Goal: Transaction & Acquisition: Purchase product/service

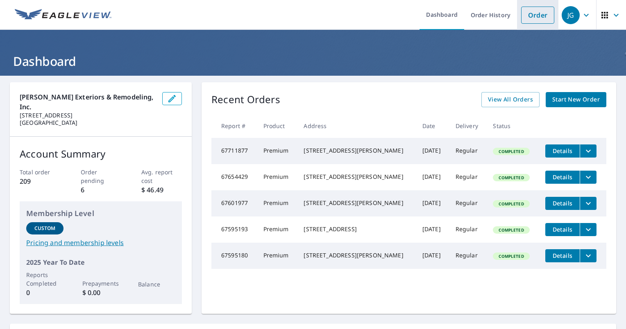
click at [527, 16] on link "Order" at bounding box center [537, 15] width 33 height 17
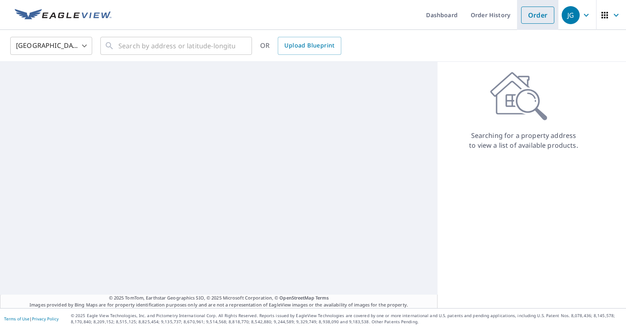
click at [527, 16] on link "Order" at bounding box center [537, 15] width 33 height 17
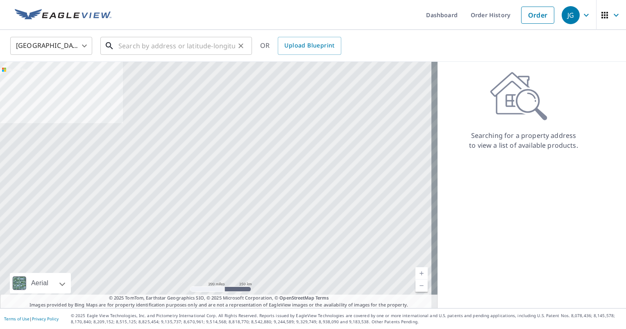
click at [219, 43] on input "text" at bounding box center [176, 45] width 117 height 23
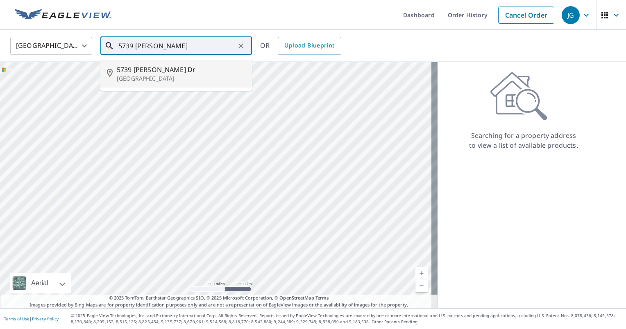
click at [149, 71] on span "5739 [PERSON_NAME] Dr" at bounding box center [181, 70] width 129 height 10
type input "[STREET_ADDRESS][PERSON_NAME][PERSON_NAME]"
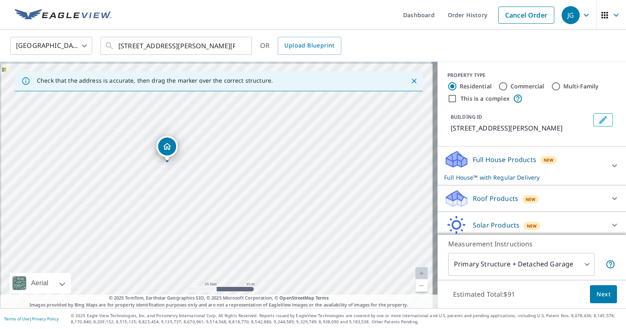
drag, startPoint x: 199, startPoint y: 174, endPoint x: 225, endPoint y: 185, distance: 27.9
click at [225, 185] on div "[STREET_ADDRESS][PERSON_NAME][PERSON_NAME]" at bounding box center [218, 185] width 437 height 246
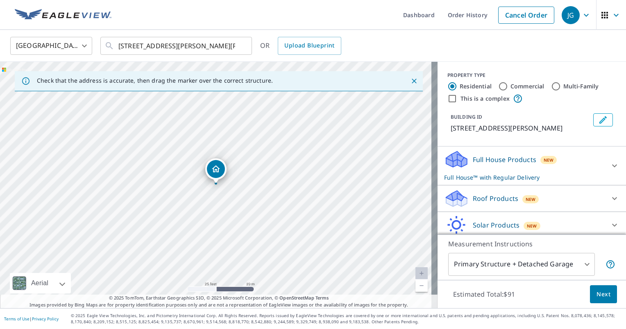
click at [493, 160] on p "Full House Products" at bounding box center [503, 160] width 63 height 10
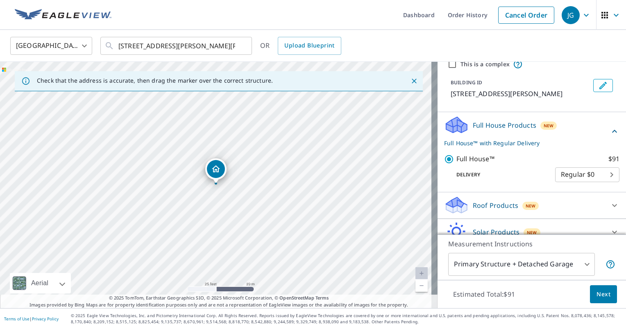
scroll to position [71, 0]
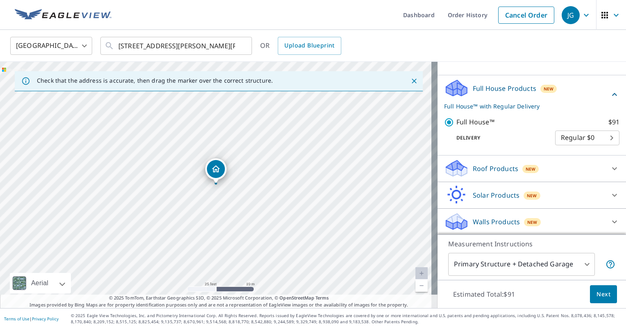
click at [479, 170] on p "Roof Products" at bounding box center [494, 169] width 45 height 10
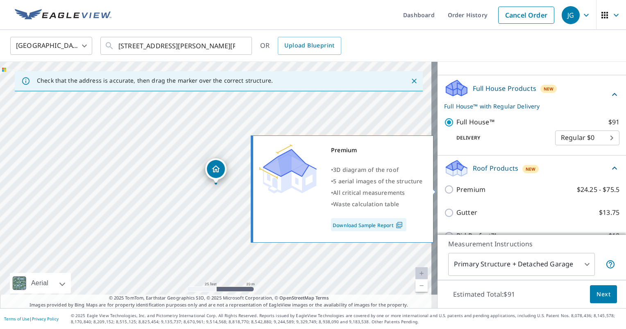
click at [475, 189] on p "Premium" at bounding box center [470, 190] width 29 height 10
click at [456, 189] on input "Premium $24.25 - $75.5" at bounding box center [450, 190] width 12 height 10
checkbox input "true"
checkbox input "false"
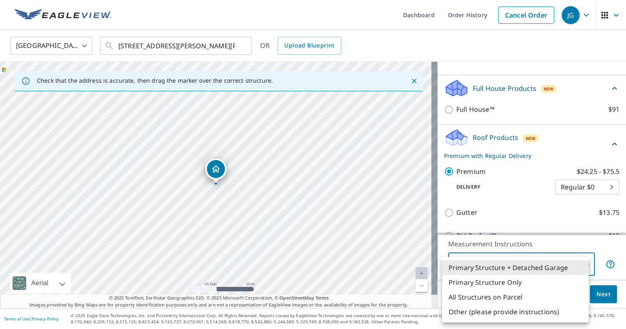
click at [506, 271] on body "JG JG Dashboard Order History Cancel Order JG [GEOGRAPHIC_DATA] [GEOGRAPHIC_DAT…" at bounding box center [313, 164] width 626 height 329
click at [504, 283] on li "Primary Structure Only" at bounding box center [515, 282] width 147 height 15
type input "2"
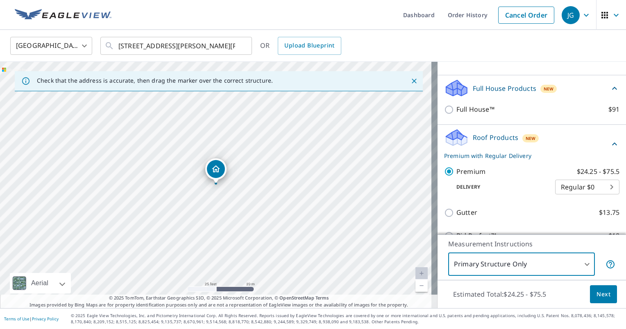
click at [597, 296] on span "Next" at bounding box center [603, 294] width 14 height 10
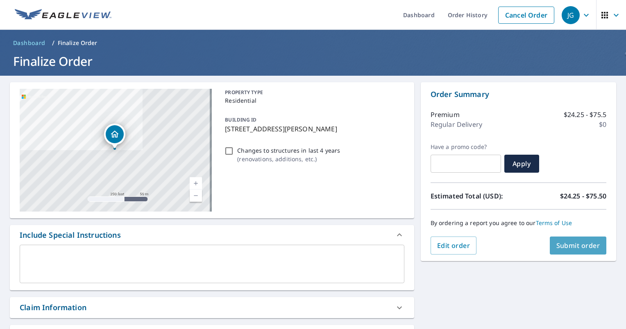
click at [557, 242] on span "Submit order" at bounding box center [578, 245] width 44 height 9
